Goal: Find specific page/section: Find specific page/section

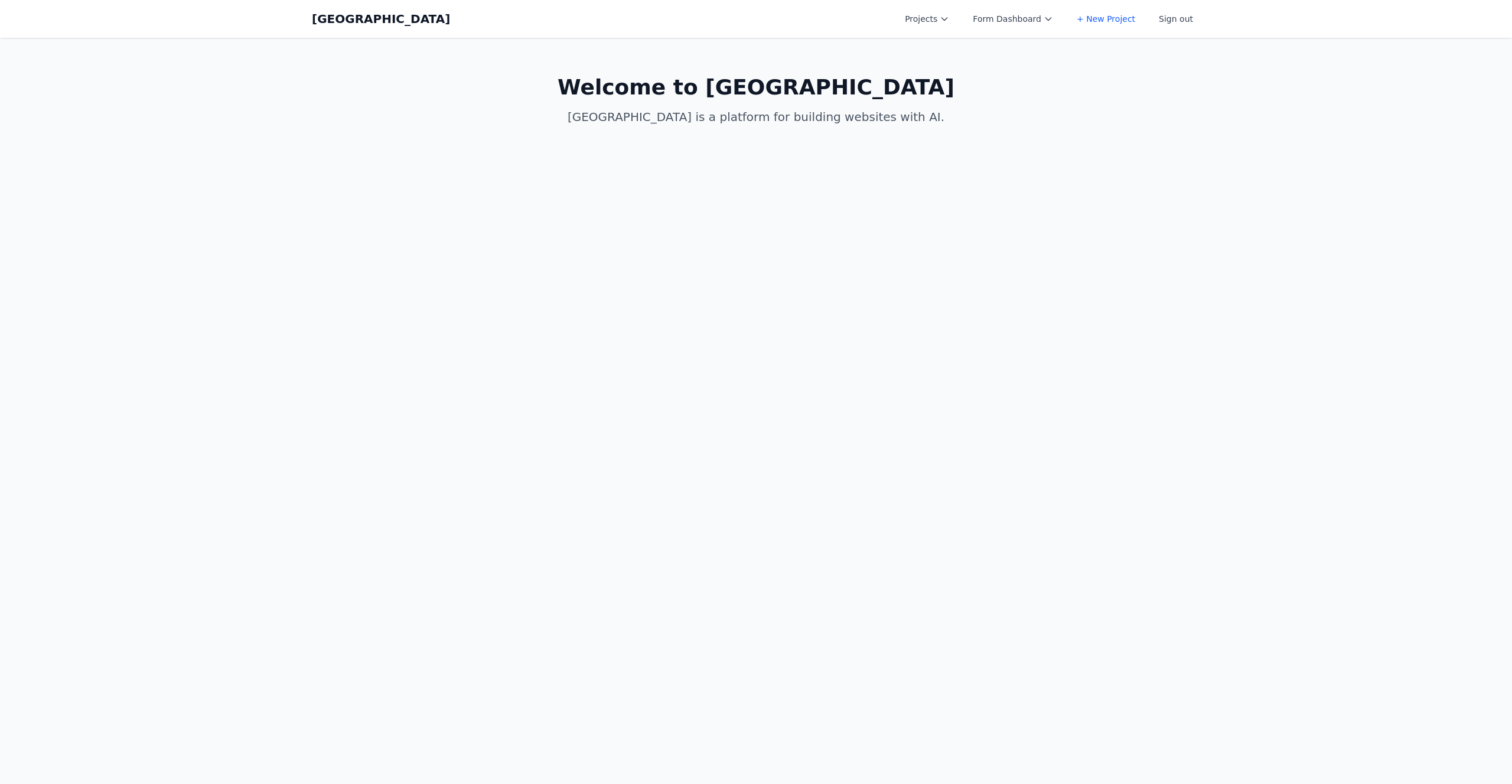
click at [926, 25] on button "Projects" at bounding box center [927, 19] width 58 height 21
click at [937, 63] on link "New test" at bounding box center [963, 68] width 132 height 21
